Goal: Navigation & Orientation: Find specific page/section

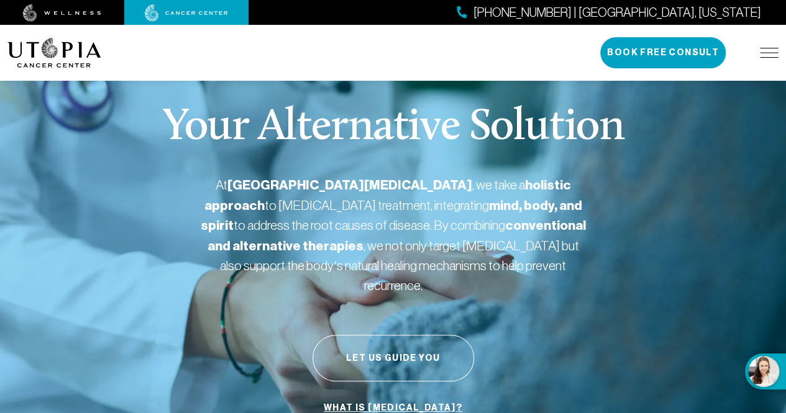
click at [757, 53] on div "[PHONE_NUMBER] | [GEOGRAPHIC_DATA], [US_STATE] Book Free Consult" at bounding box center [689, 52] width 178 height 31
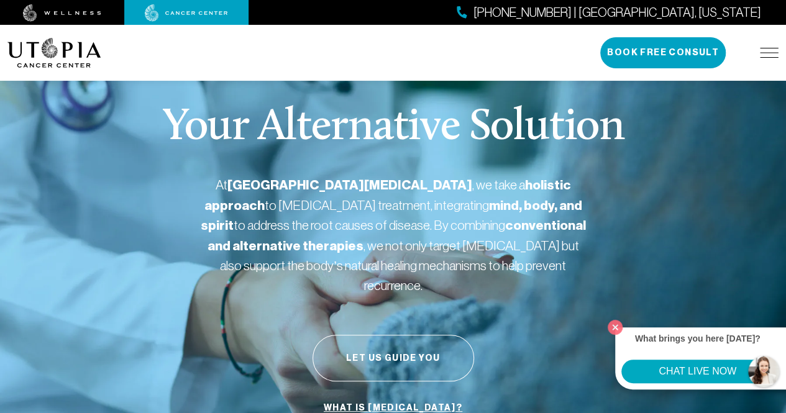
click at [766, 54] on img at bounding box center [769, 53] width 19 height 10
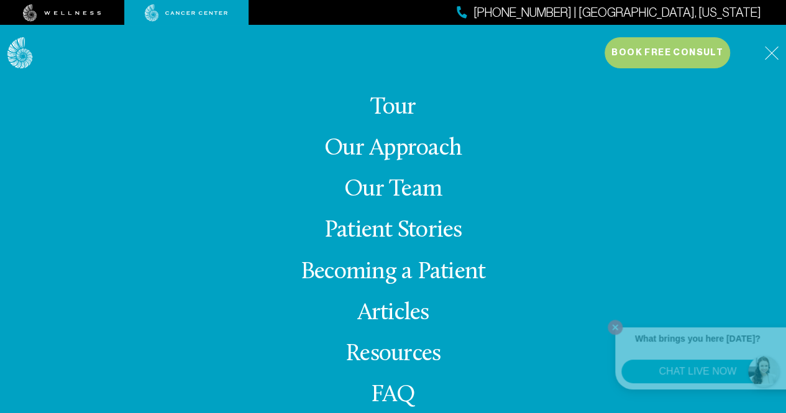
click at [364, 191] on link "Our Team" at bounding box center [393, 190] width 98 height 24
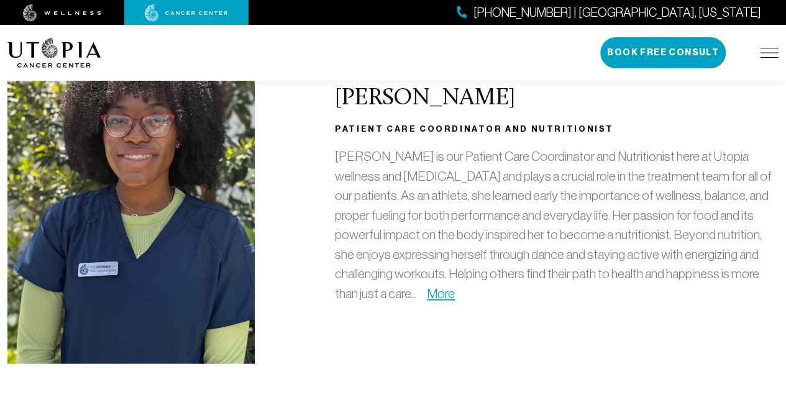
scroll to position [3605, 0]
